Goal: Transaction & Acquisition: Book appointment/travel/reservation

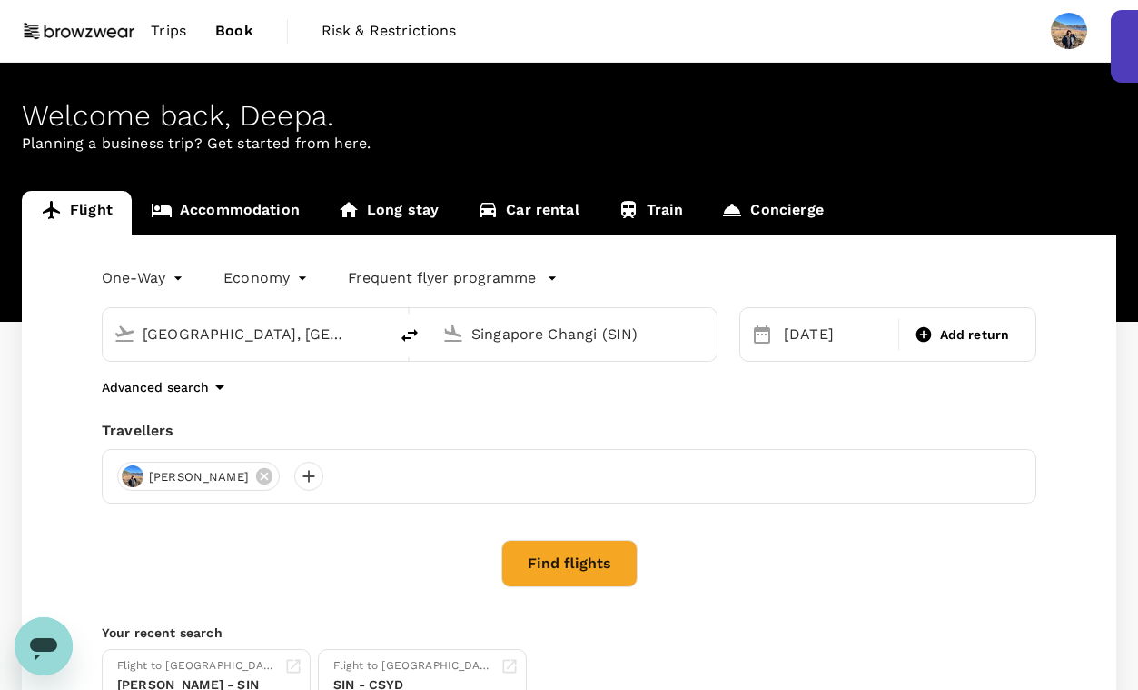
click at [511, 336] on input "Singapore Changi (SIN)" at bounding box center [574, 334] width 207 height 28
click at [348, 325] on input "[GEOGRAPHIC_DATA], [GEOGRAPHIC_DATA] (any)" at bounding box center [246, 334] width 207 height 28
click at [411, 331] on icon "delete" at bounding box center [410, 335] width 22 height 22
type input "Singapore Changi (SIN)"
type input "[GEOGRAPHIC_DATA], [GEOGRAPHIC_DATA] (any)"
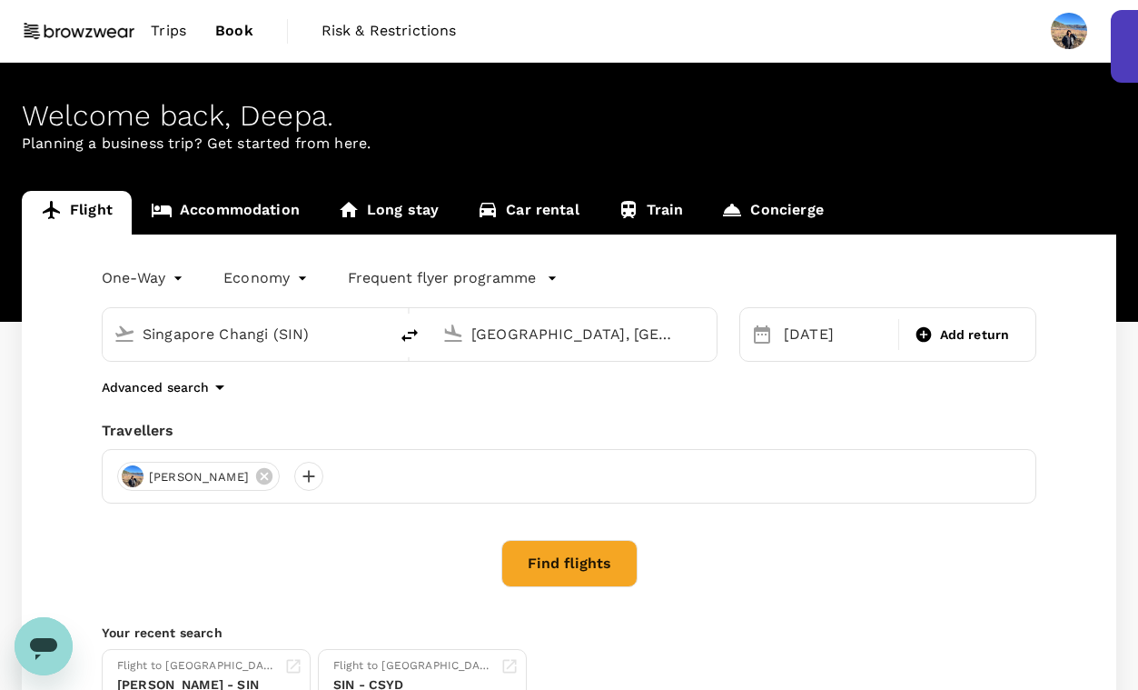
click at [320, 335] on input "Singapore Changi (SIN)" at bounding box center [246, 334] width 207 height 28
type input "y"
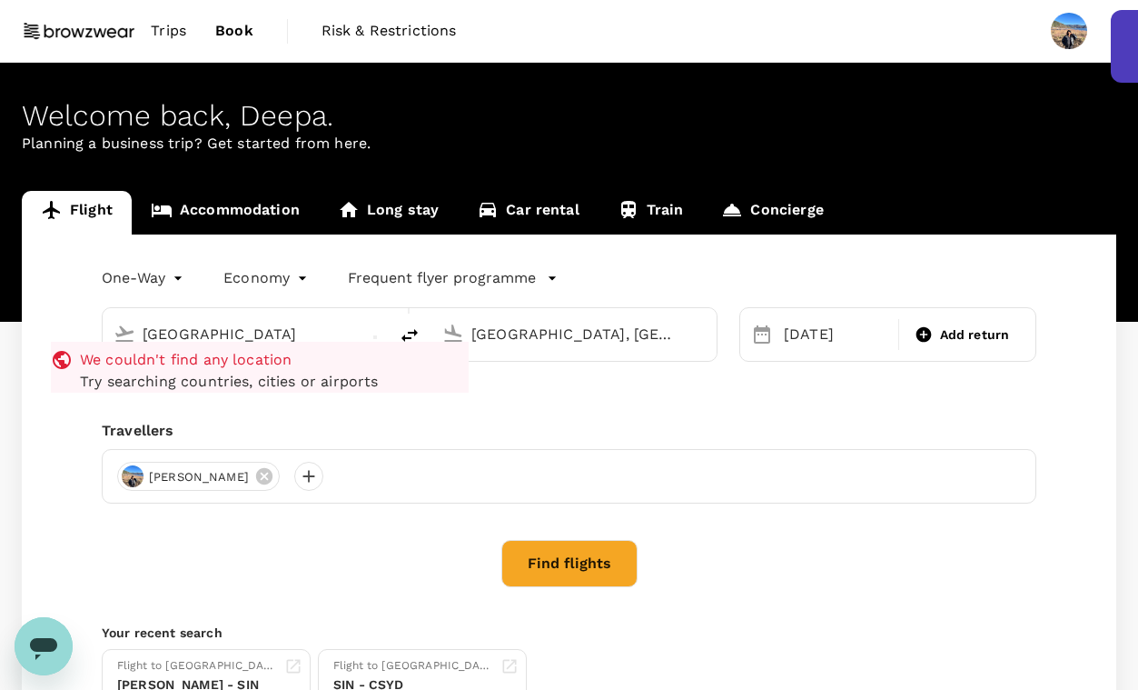
type input "[GEOGRAPHIC_DATA]"
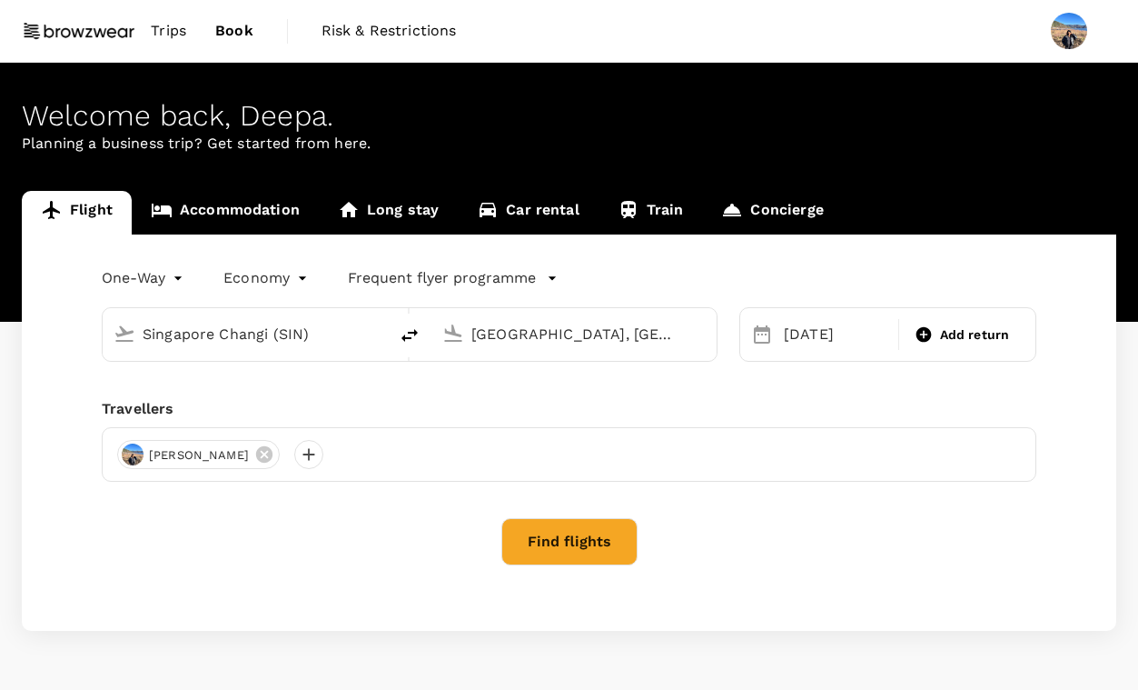
type input "Singapore Changi (SIN)"
type input "[GEOGRAPHIC_DATA], [GEOGRAPHIC_DATA] (any)"
type input "Singapore Changi (SIN)"
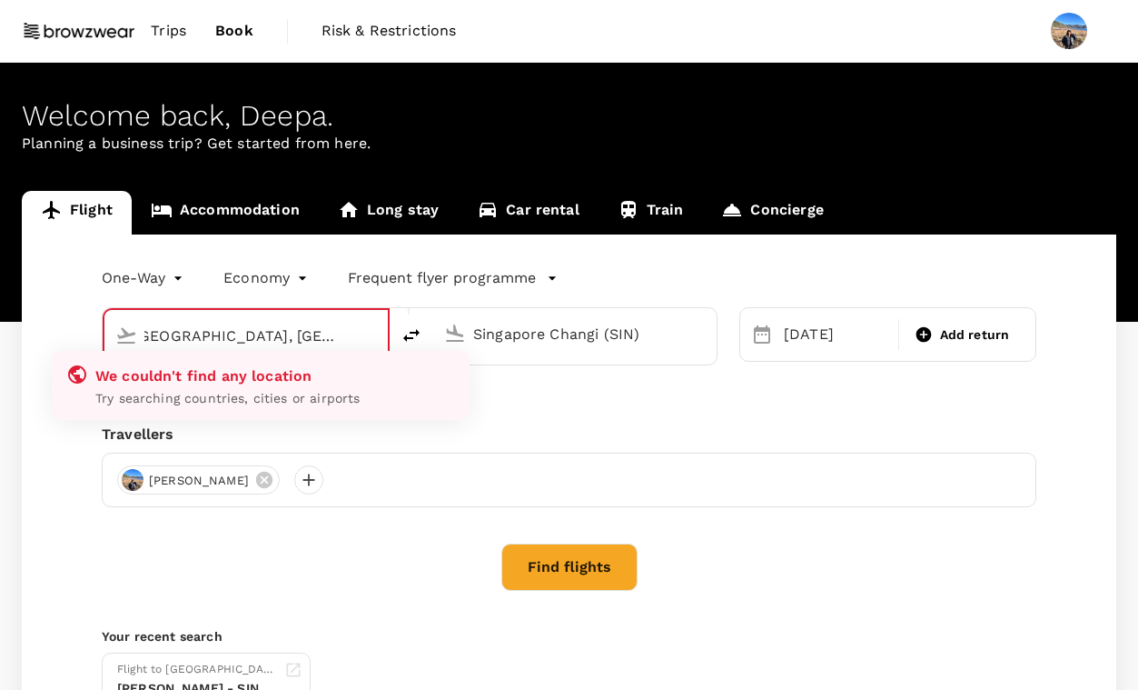
scroll to position [0, 27]
click at [338, 342] on input "[GEOGRAPHIC_DATA], [GEOGRAPHIC_DATA] (any)sydne" at bounding box center [246, 336] width 205 height 28
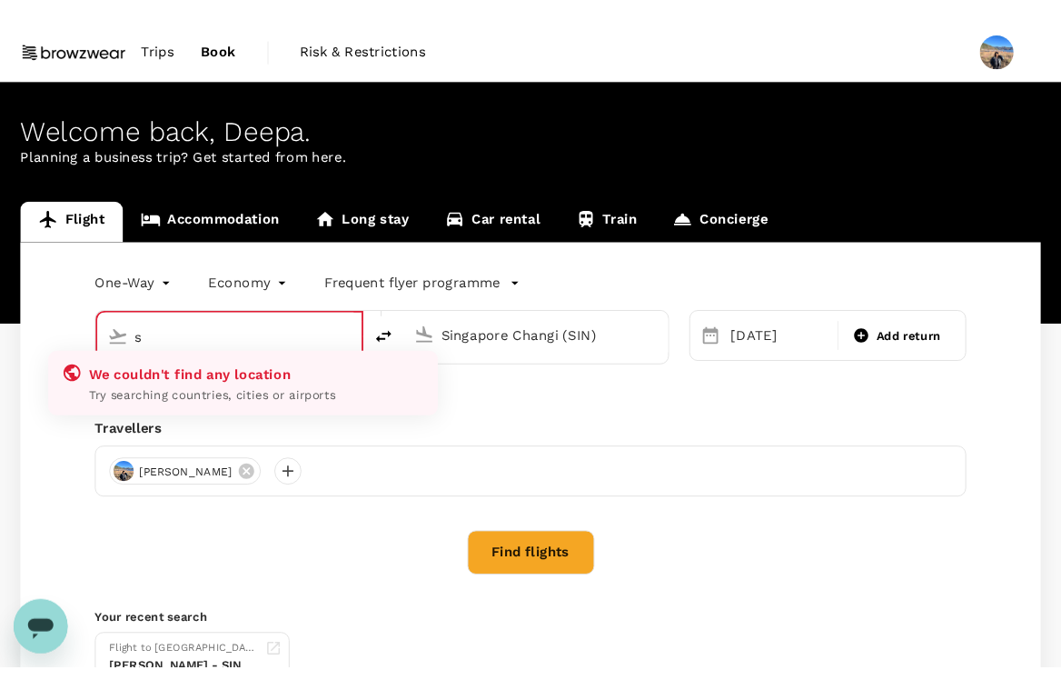
scroll to position [0, 0]
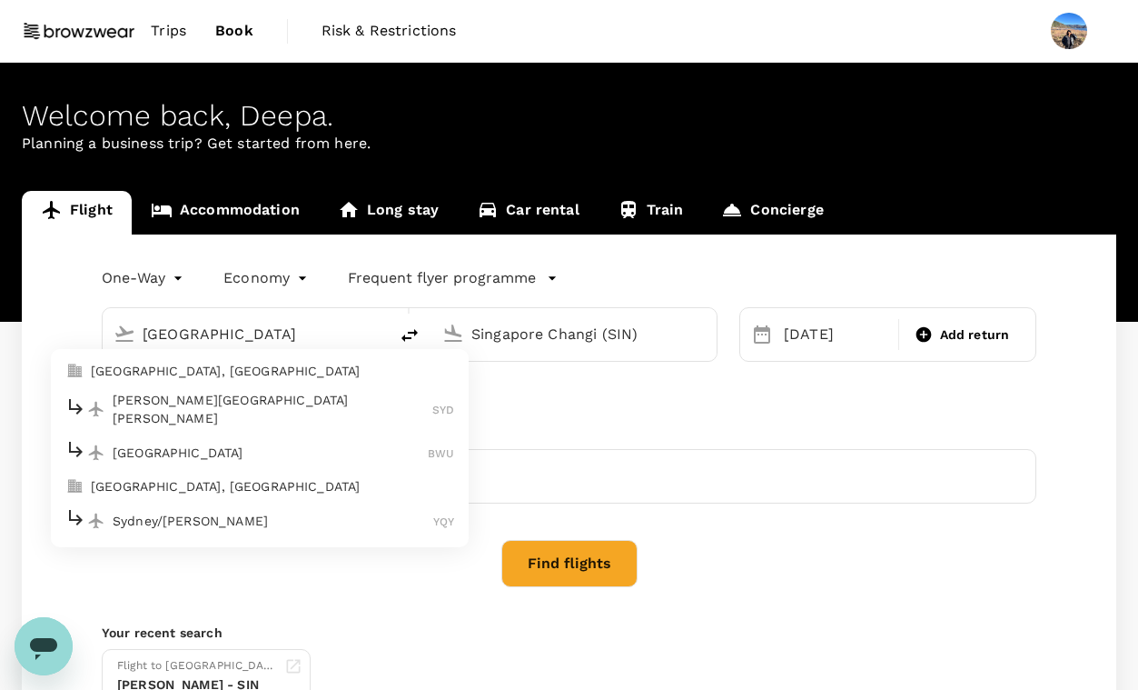
click at [242, 376] on p "[GEOGRAPHIC_DATA], [GEOGRAPHIC_DATA]" at bounding box center [272, 371] width 363 height 18
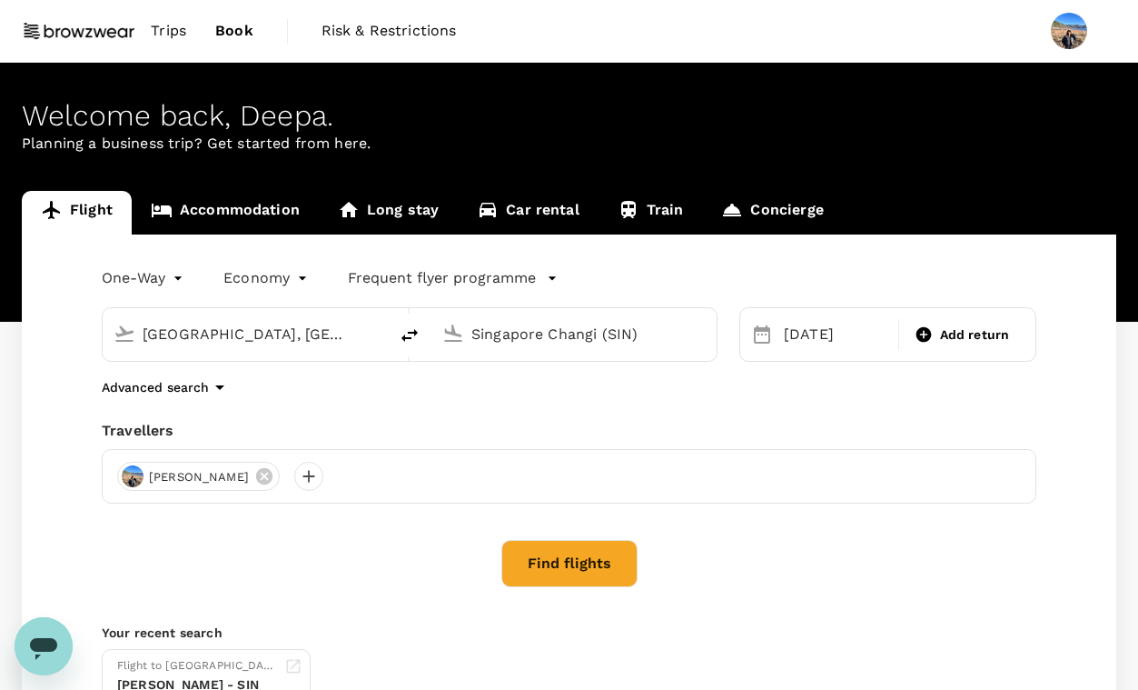
type input "[GEOGRAPHIC_DATA], [GEOGRAPHIC_DATA] (any)"
click at [562, 342] on input "Singapore Changi (SIN)" at bounding box center [574, 334] width 207 height 28
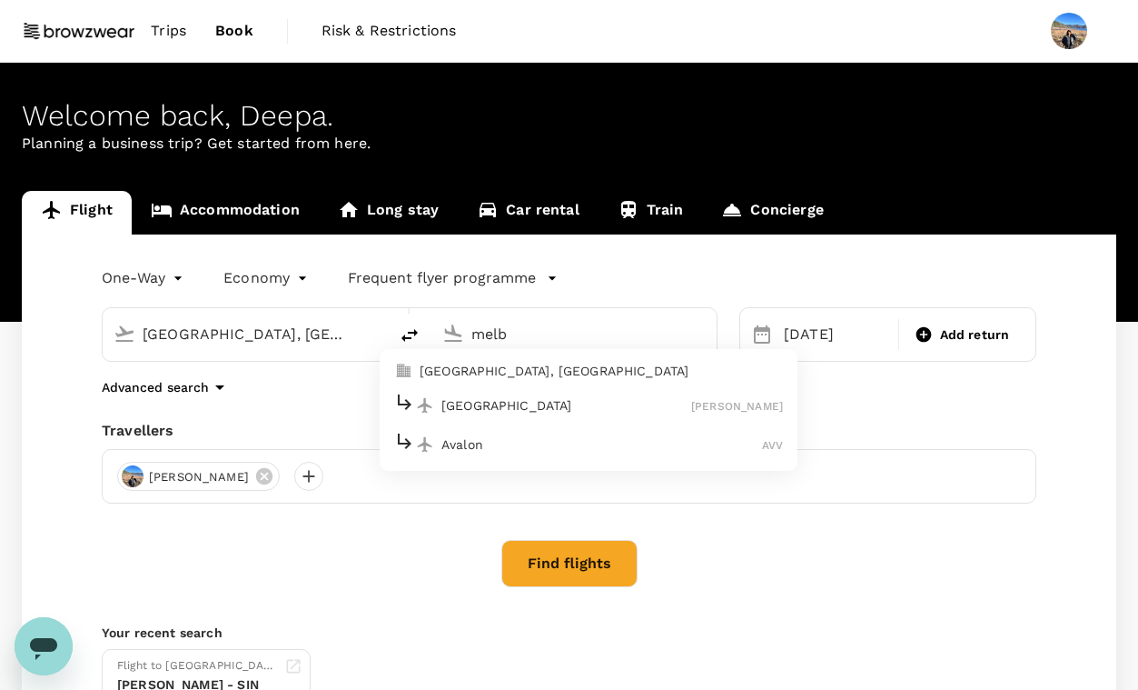
click at [580, 375] on p "[GEOGRAPHIC_DATA], [GEOGRAPHIC_DATA]" at bounding box center [601, 371] width 363 height 18
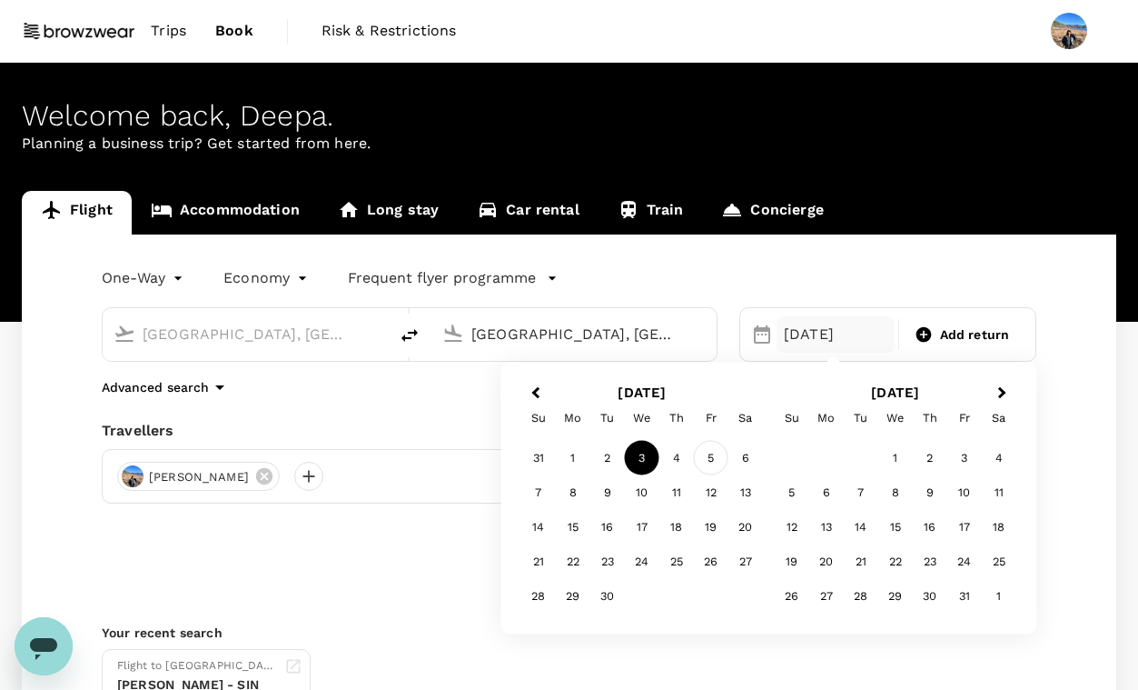
type input "[GEOGRAPHIC_DATA], [GEOGRAPHIC_DATA] (any)"
click at [719, 464] on div "5" at bounding box center [711, 458] width 35 height 35
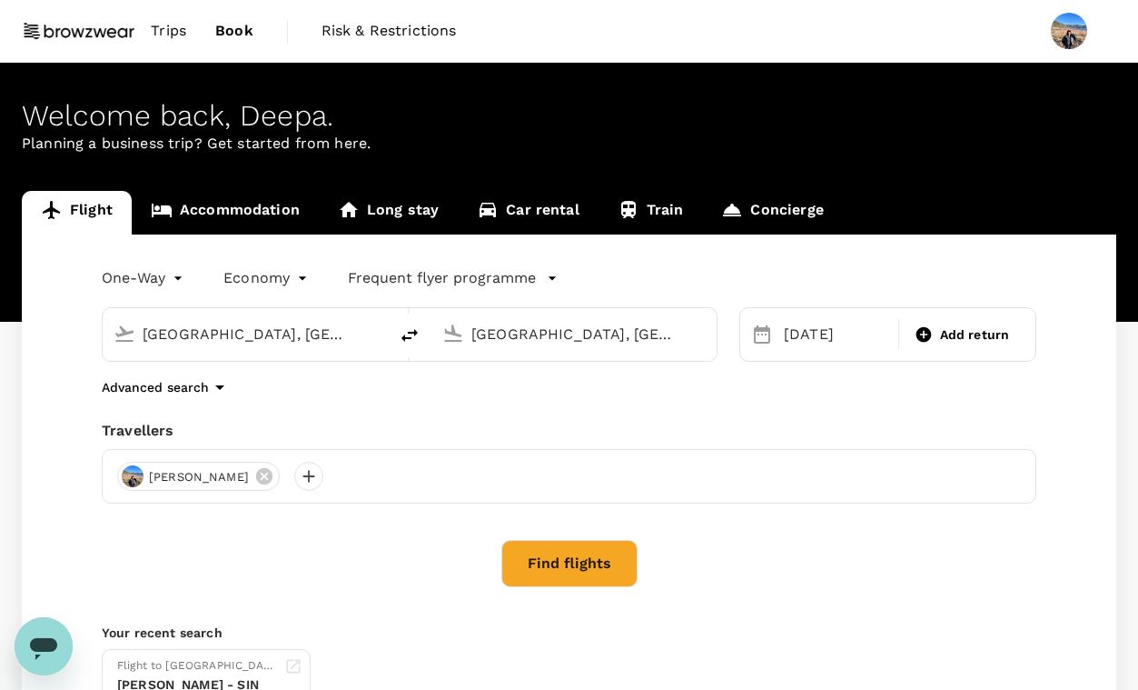
click at [597, 554] on button "Find flights" at bounding box center [569, 563] width 136 height 47
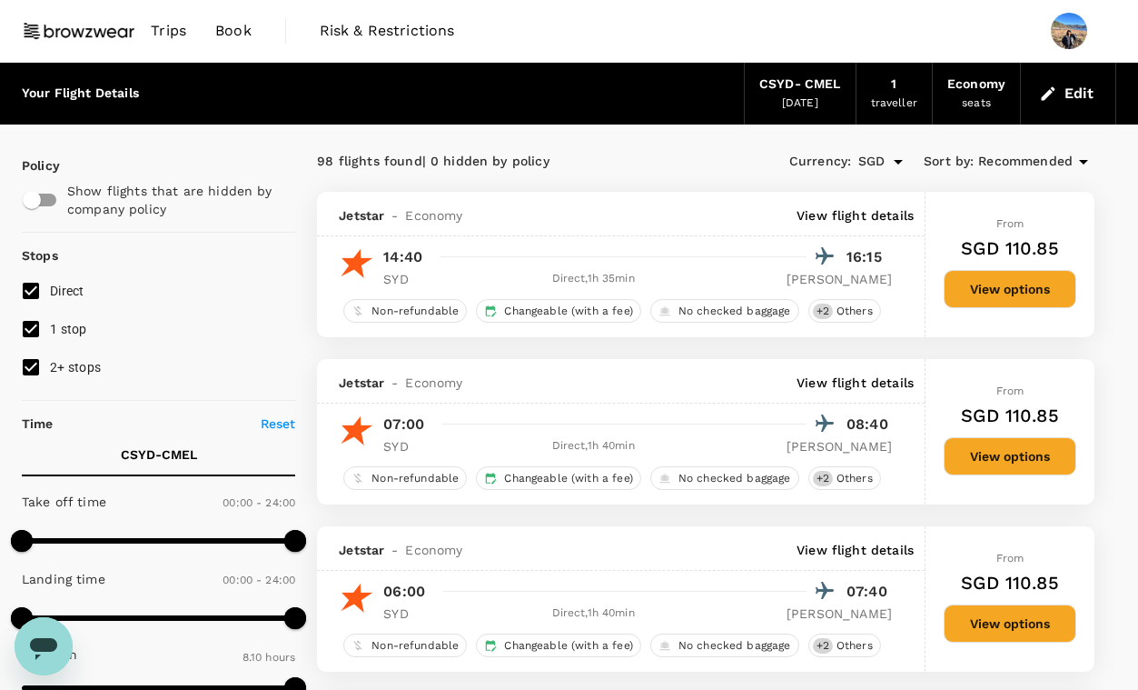
click at [28, 335] on input "1 stop" at bounding box center [31, 329] width 38 height 38
checkbox input "false"
click at [29, 367] on input "2+ stops" at bounding box center [31, 367] width 38 height 38
checkbox input "false"
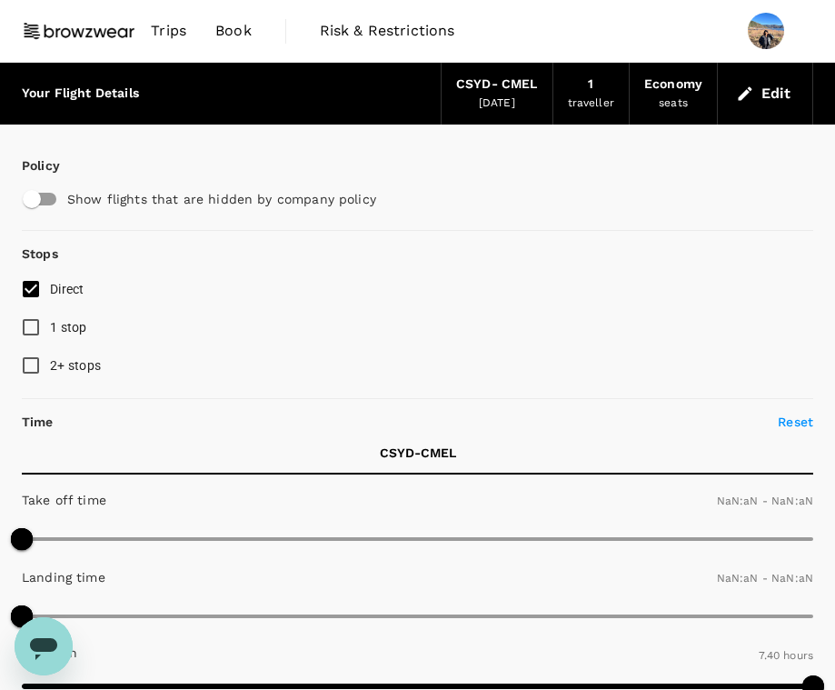
type input "1440"
type input "SGD"
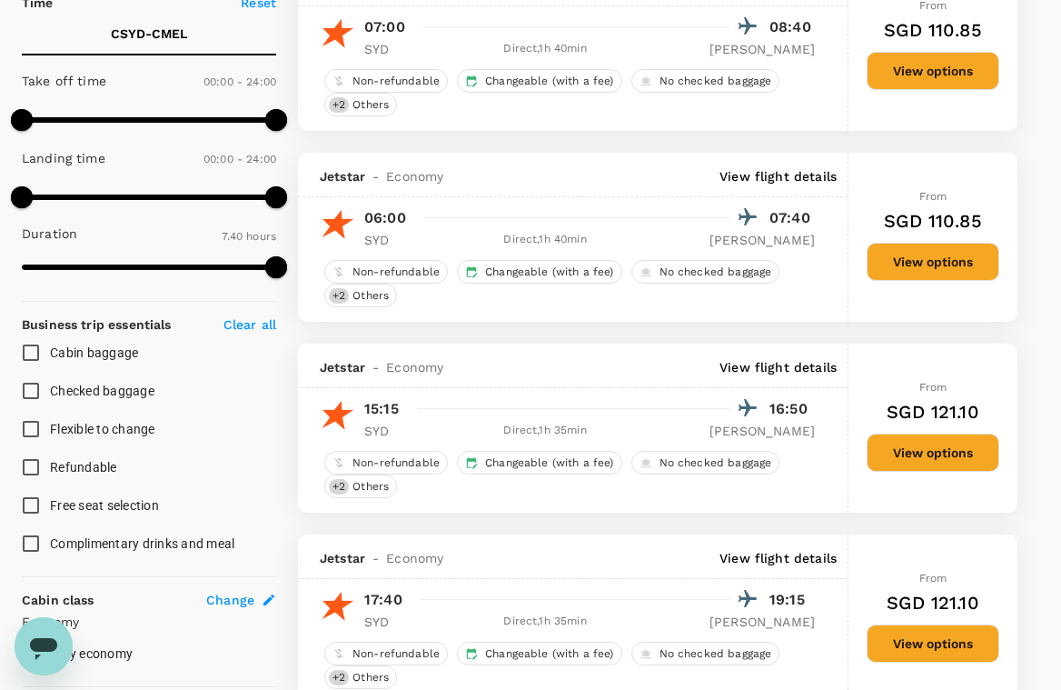
scroll to position [450, 0]
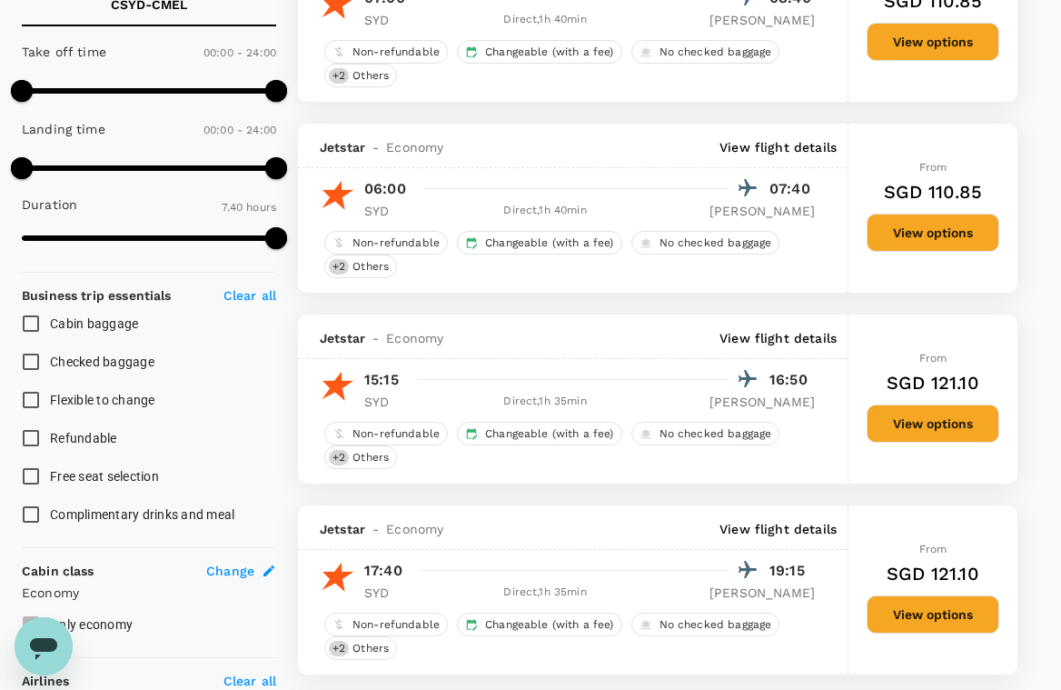
click at [24, 364] on input "Checked baggage" at bounding box center [31, 361] width 38 height 38
checkbox input "true"
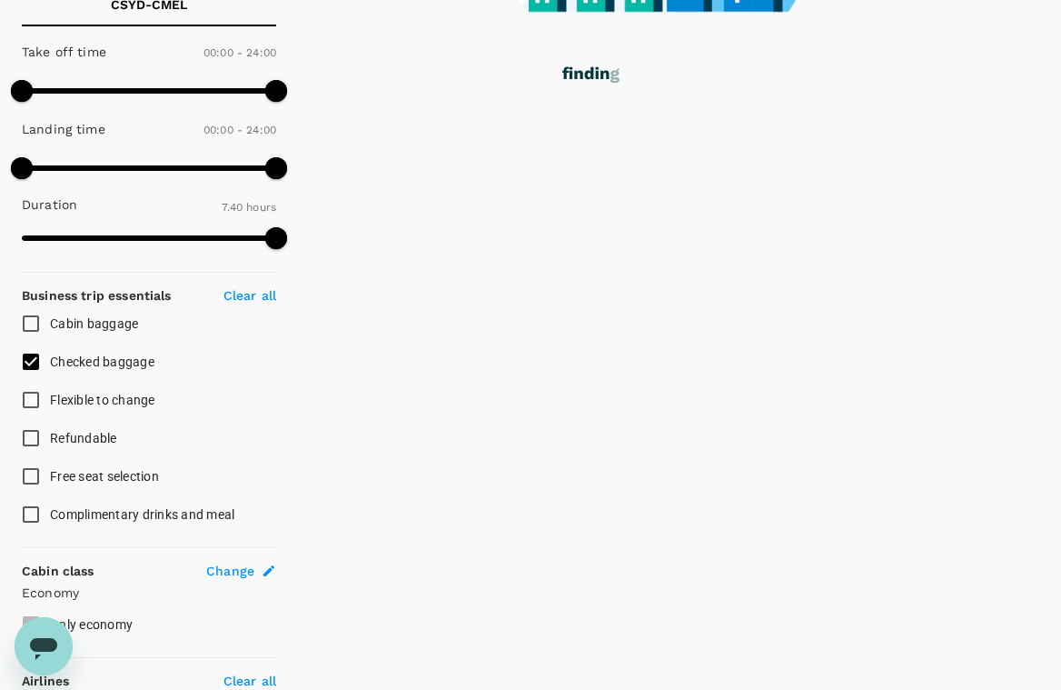
click at [25, 324] on input "Cabin baggage" at bounding box center [31, 323] width 38 height 38
checkbox input "true"
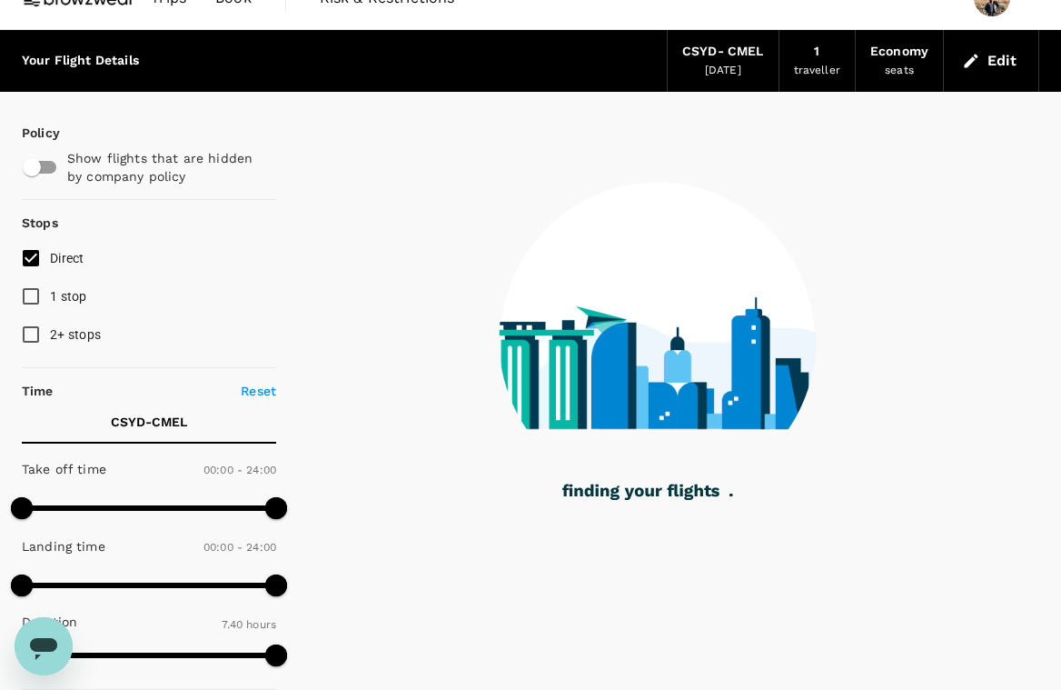
scroll to position [0, 0]
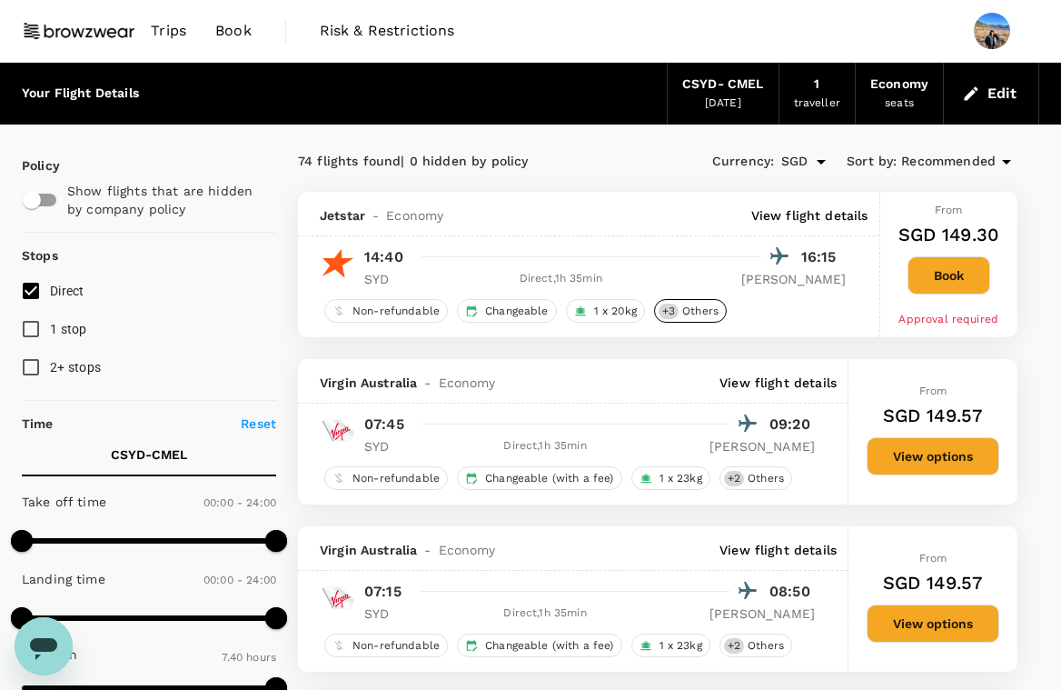
click at [711, 319] on span "Others" at bounding box center [700, 310] width 51 height 15
click at [692, 312] on span "Others" at bounding box center [700, 310] width 51 height 15
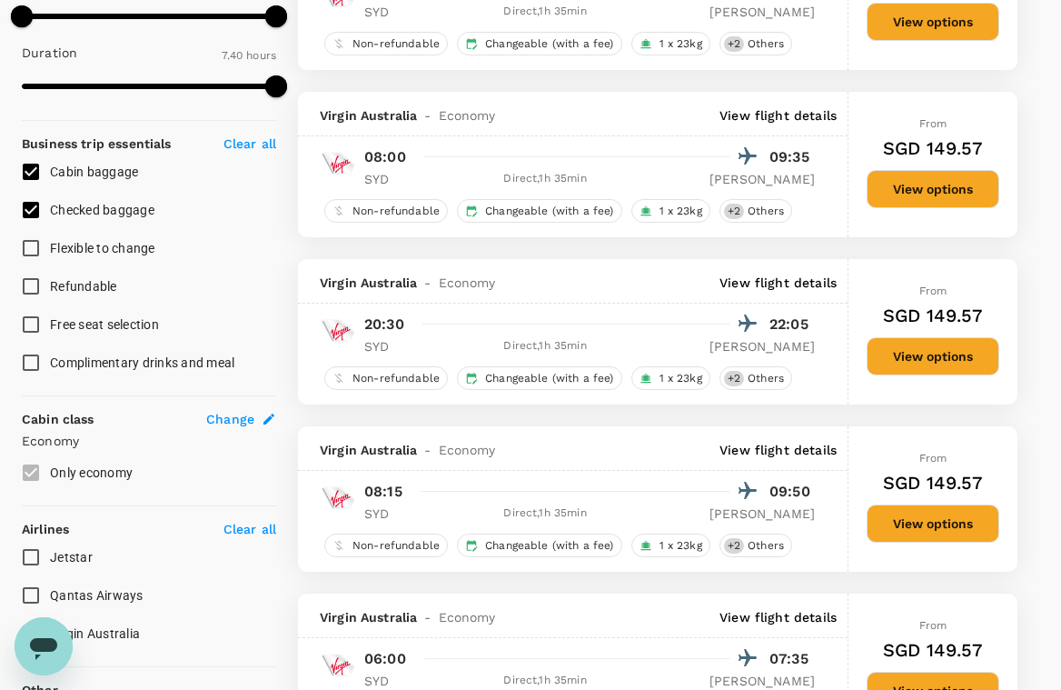
scroll to position [604, 0]
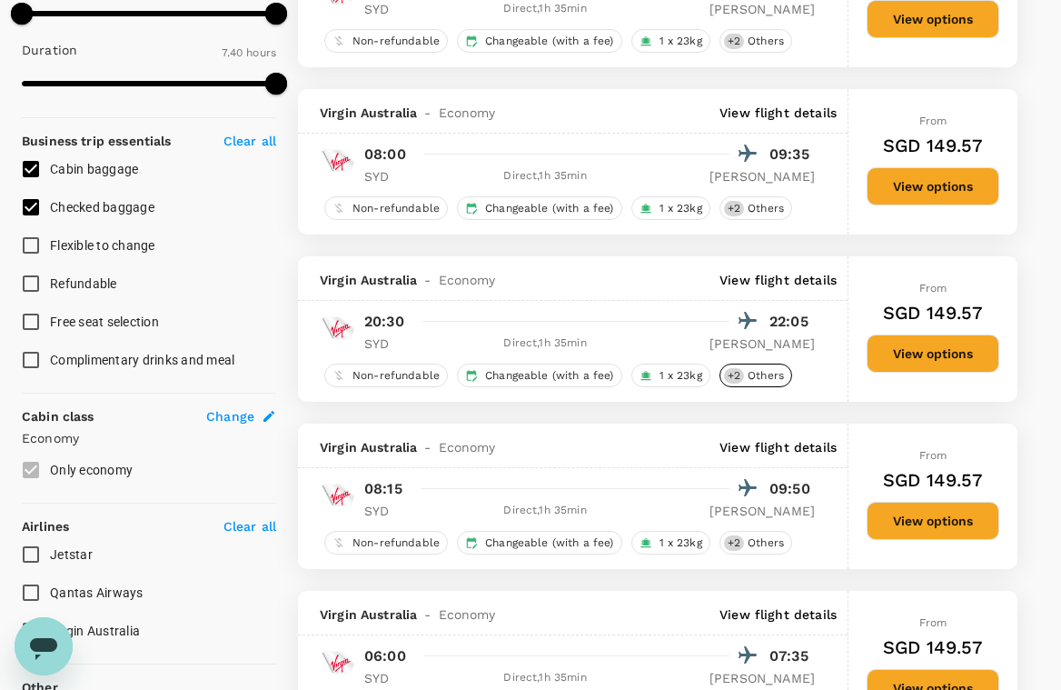
click at [747, 372] on span "Others" at bounding box center [765, 375] width 51 height 15
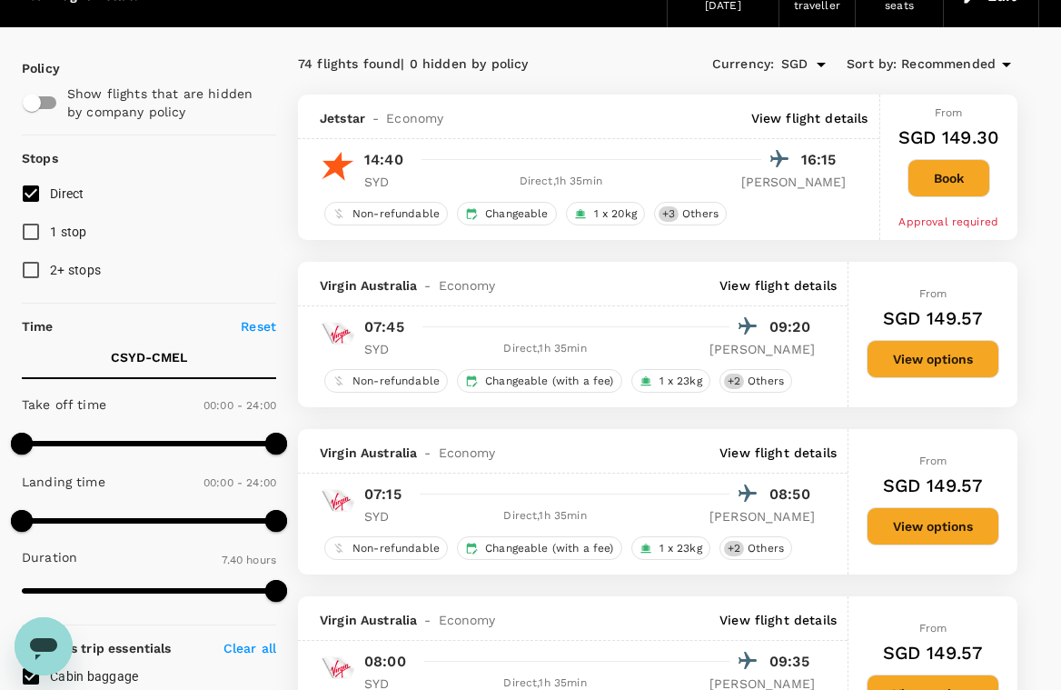
scroll to position [0, 0]
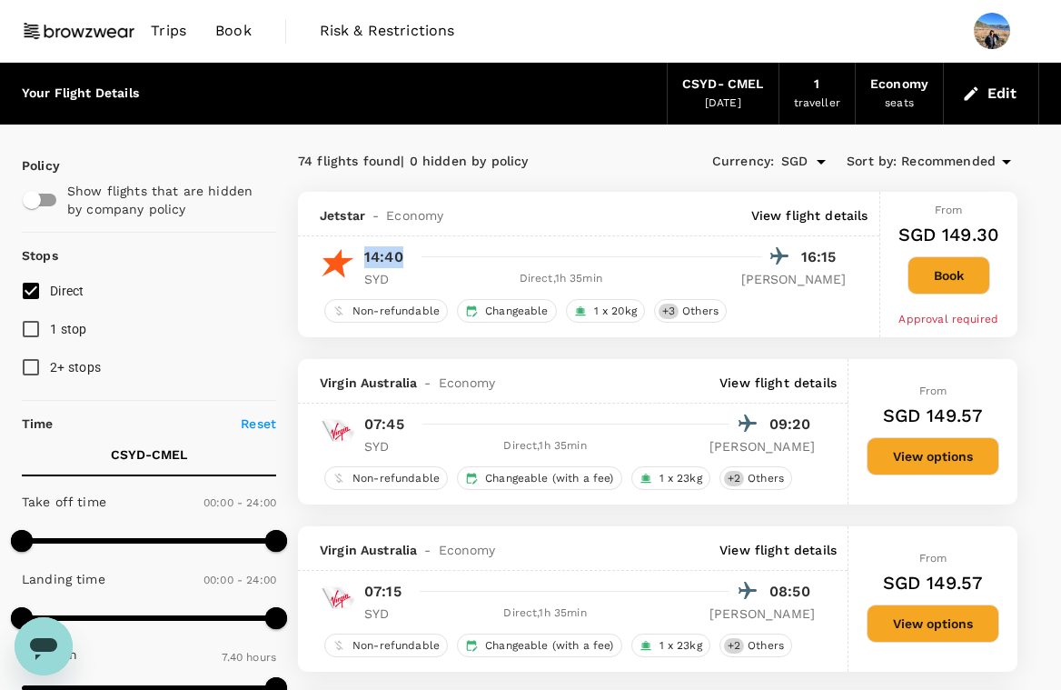
drag, startPoint x: 360, startPoint y: 250, endPoint x: 430, endPoint y: 254, distance: 70.1
click at [430, 254] on div "14:40 16:15 SYD Direct , 1h 35min [PERSON_NAME]" at bounding box center [599, 265] width 493 height 45
click at [430, 254] on div at bounding box center [602, 256] width 376 height 26
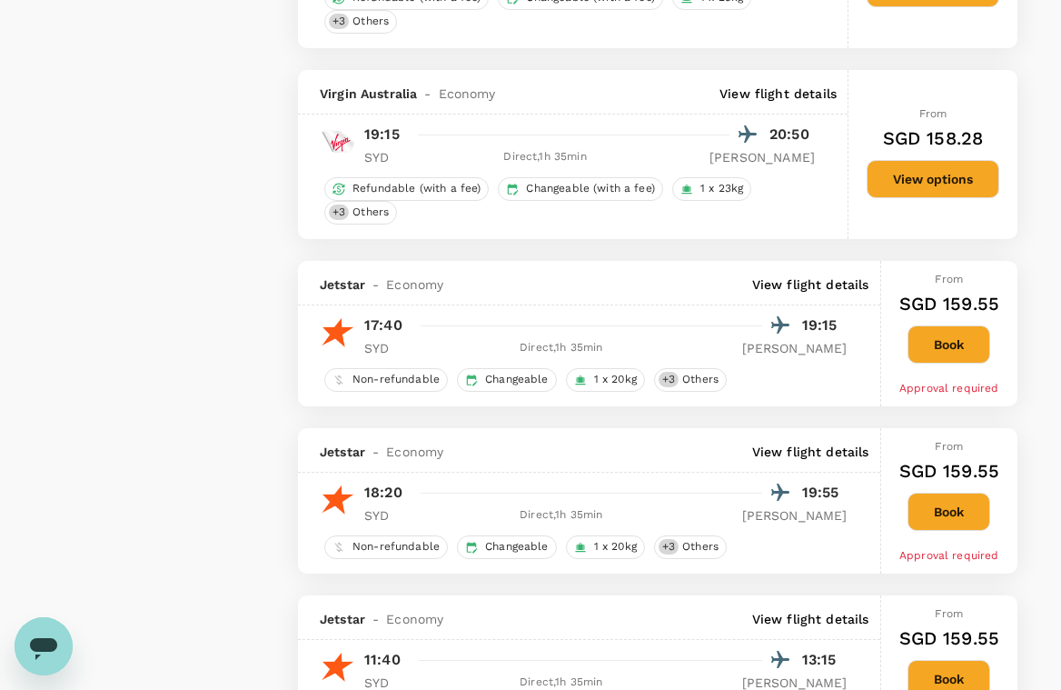
scroll to position [2322, 0]
